Goal: Navigation & Orientation: Understand site structure

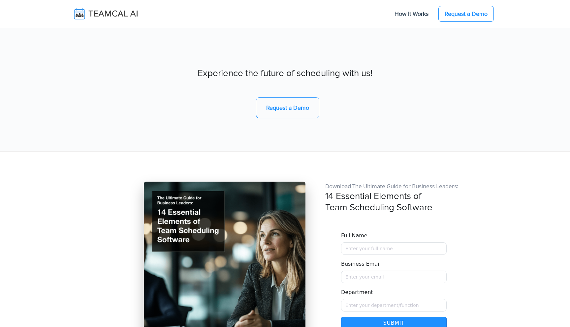
scroll to position [5688, 0]
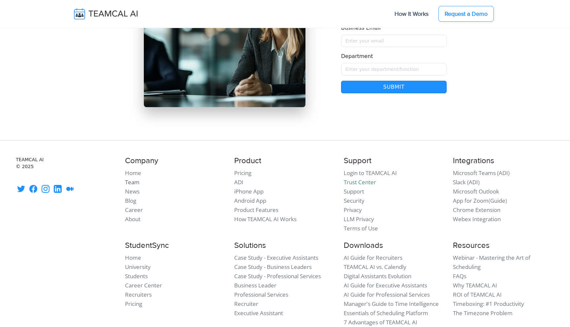
click at [135, 178] on link "Team" at bounding box center [132, 182] width 15 height 8
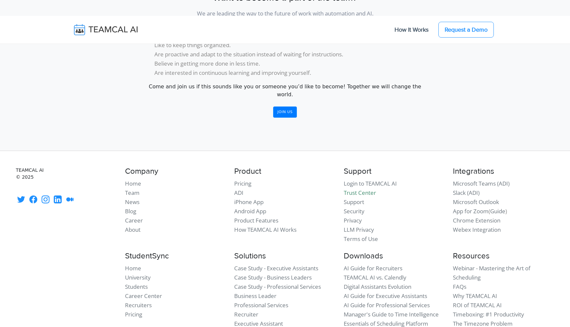
scroll to position [824, 0]
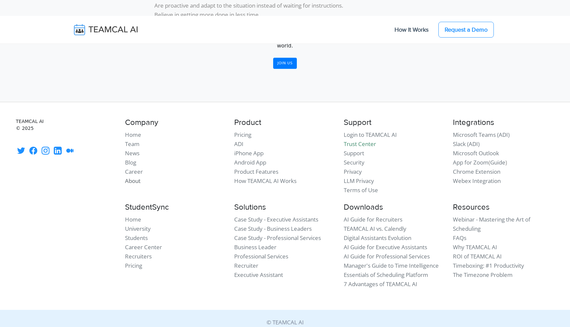
click at [136, 177] on link "About" at bounding box center [133, 181] width 16 height 8
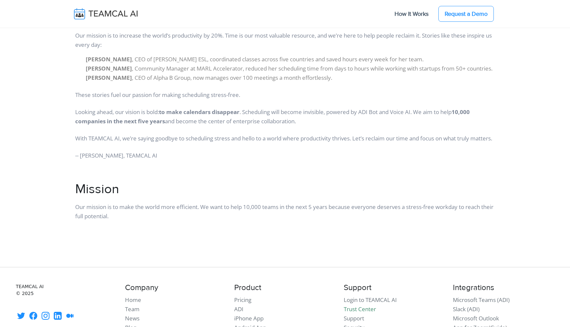
scroll to position [746, 0]
